Goal: Book appointment/travel/reservation

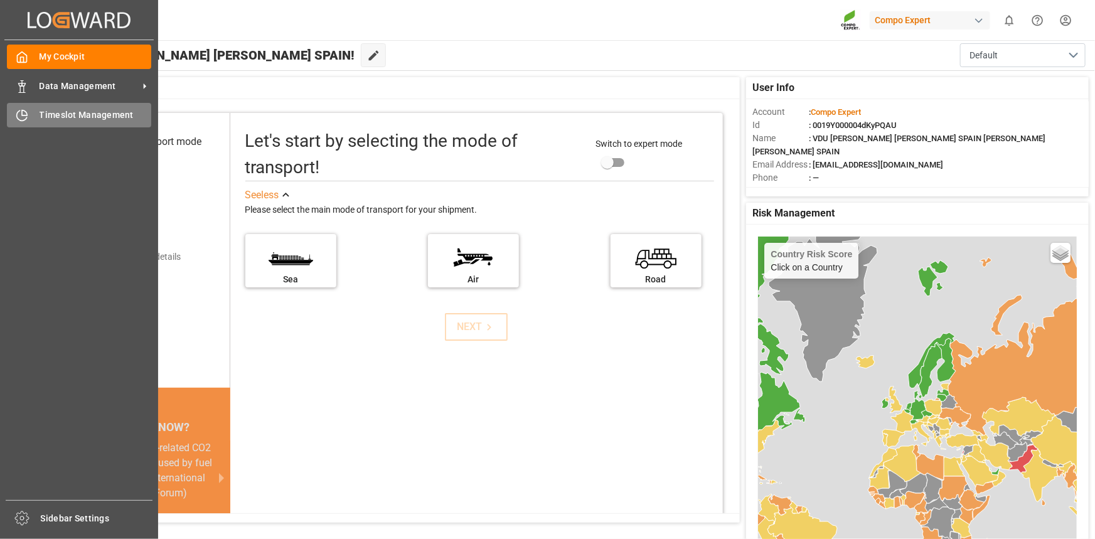
click at [99, 117] on span "Timeslot Management" at bounding box center [96, 115] width 112 height 13
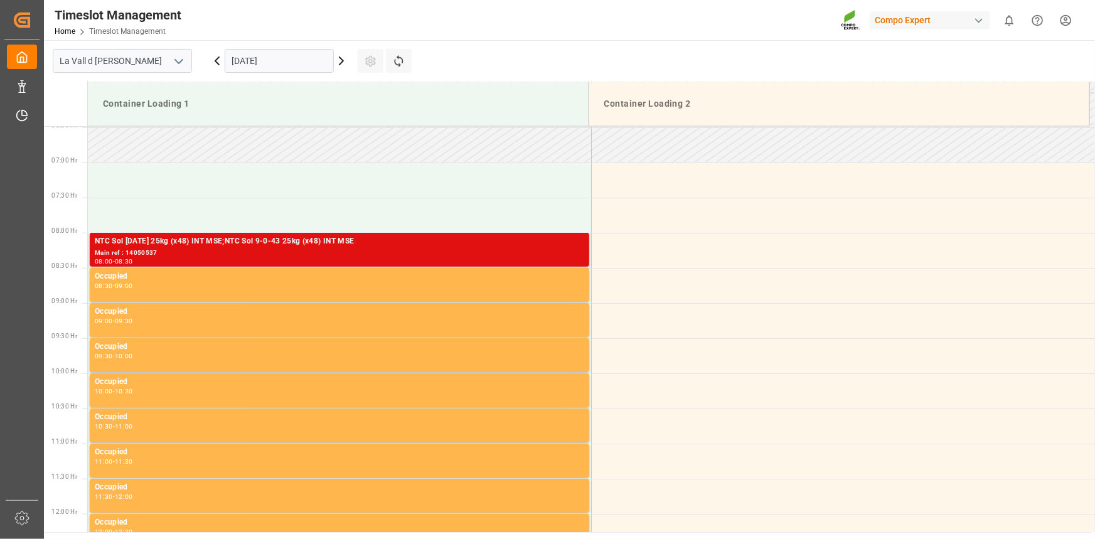
scroll to position [456, 0]
click at [314, 248] on div "Main ref : 14050537" at bounding box center [340, 252] width 490 height 11
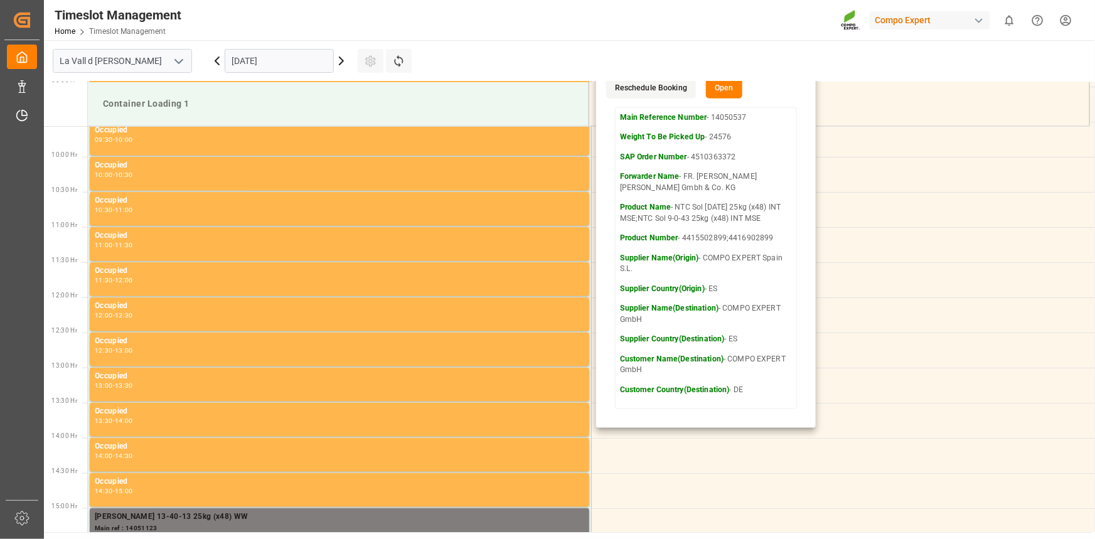
scroll to position [741, 0]
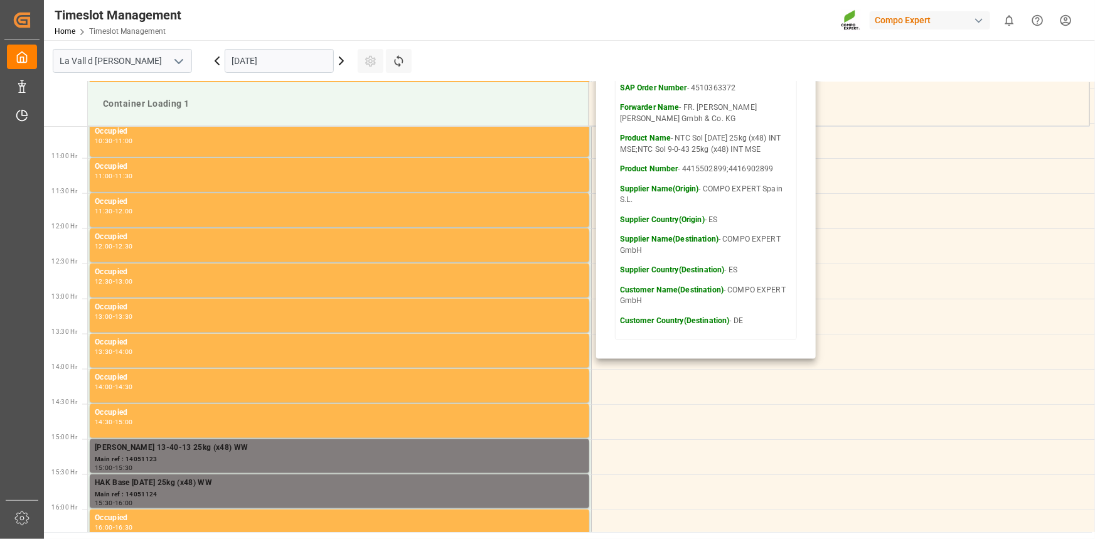
click at [288, 63] on input "[DATE]" at bounding box center [279, 61] width 109 height 24
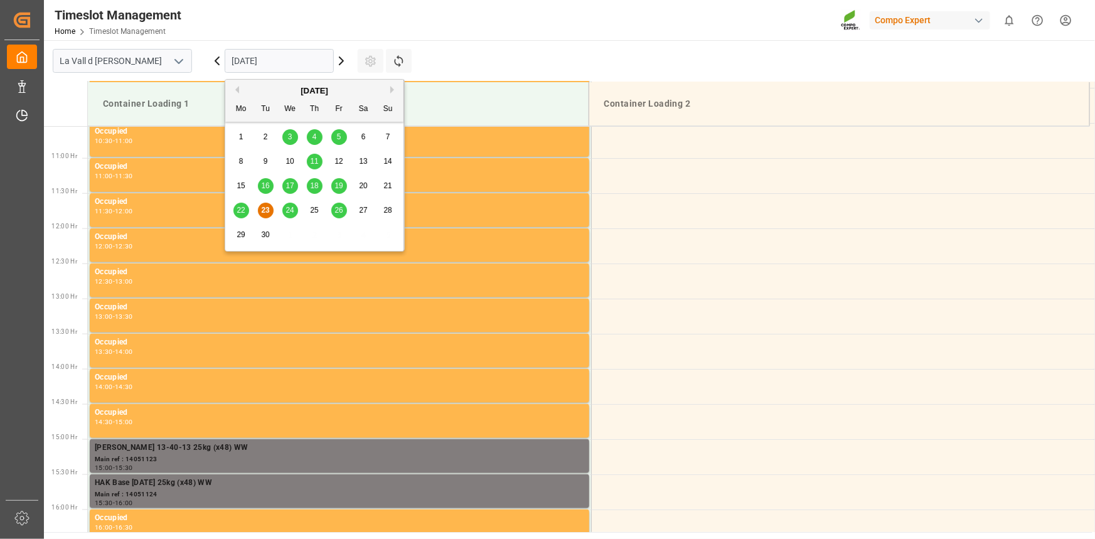
click at [449, 63] on main "[GEOGRAPHIC_DATA] [DATE] Settings Refresh Time Slots Container Loading 1 Contai…" at bounding box center [568, 286] width 1049 height 492
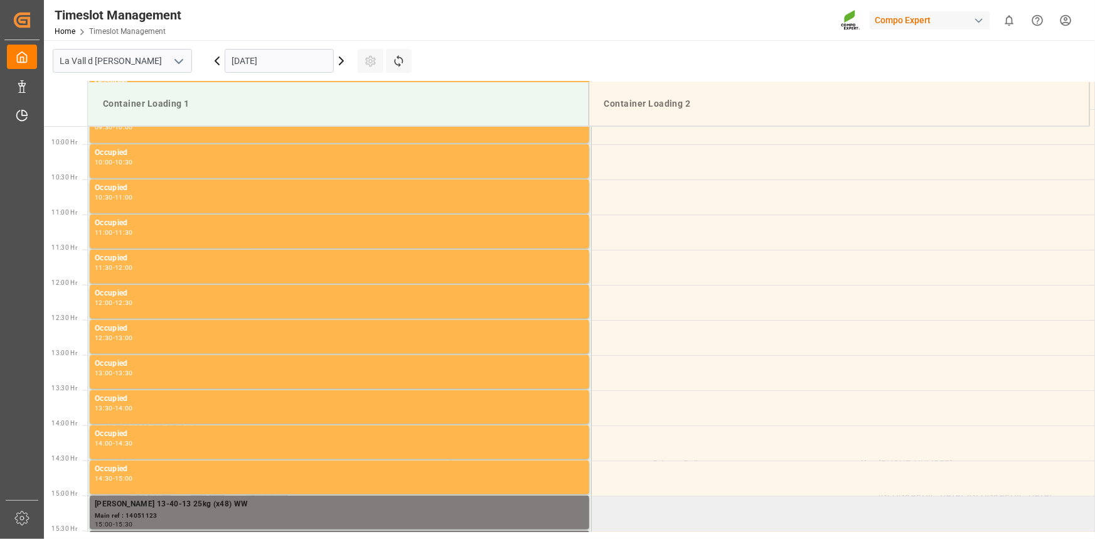
scroll to position [684, 0]
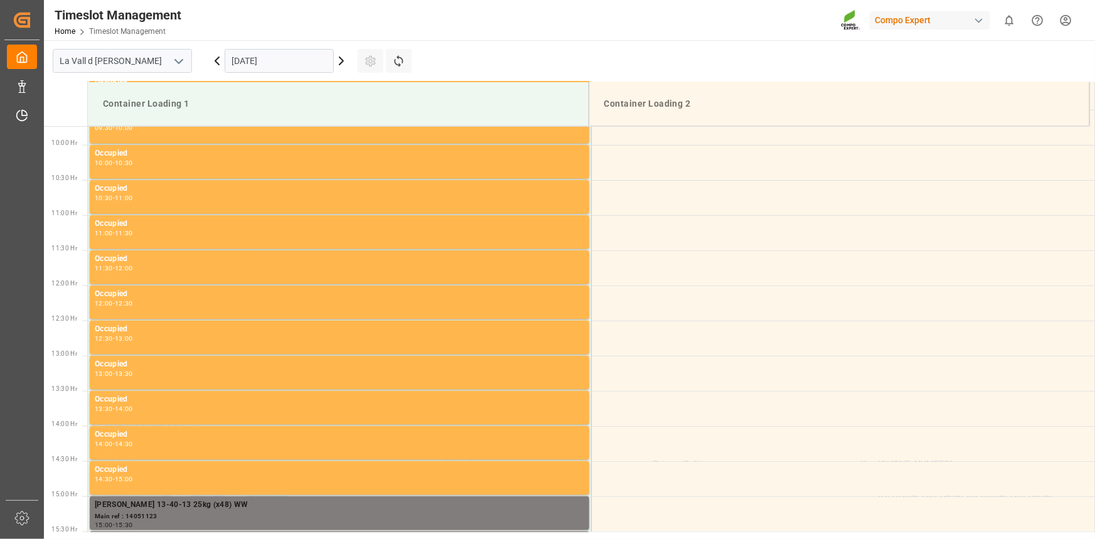
click at [298, 67] on input "[DATE]" at bounding box center [279, 61] width 109 height 24
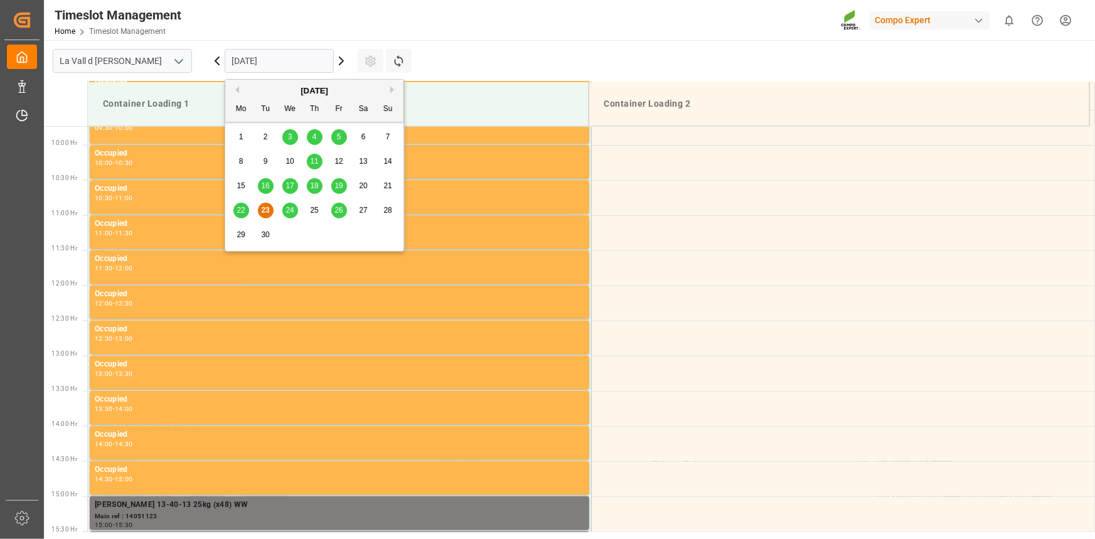
click at [285, 209] on div "24" at bounding box center [290, 210] width 16 height 15
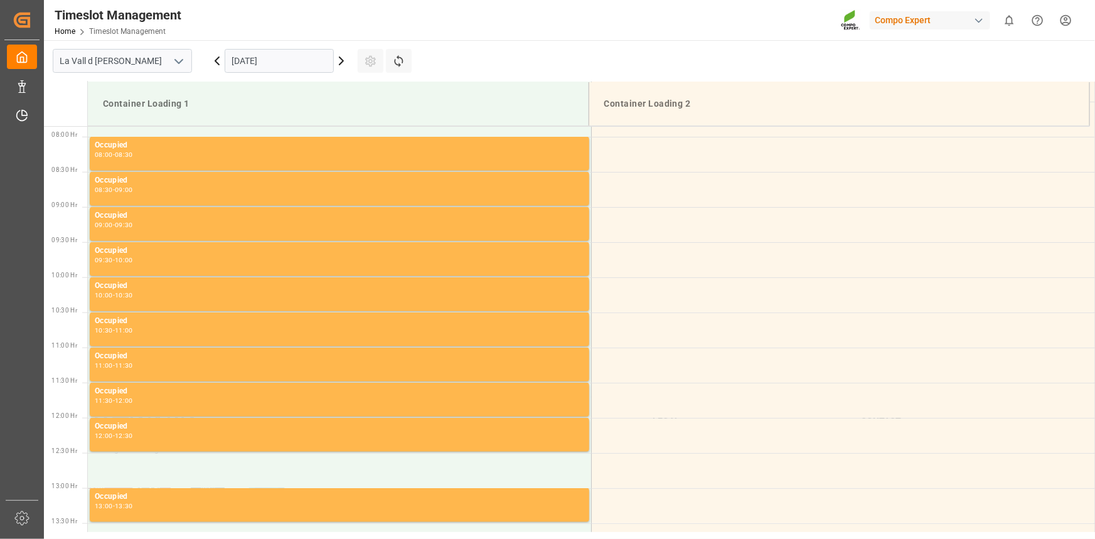
scroll to position [554, 0]
